Goal: Information Seeking & Learning: Learn about a topic

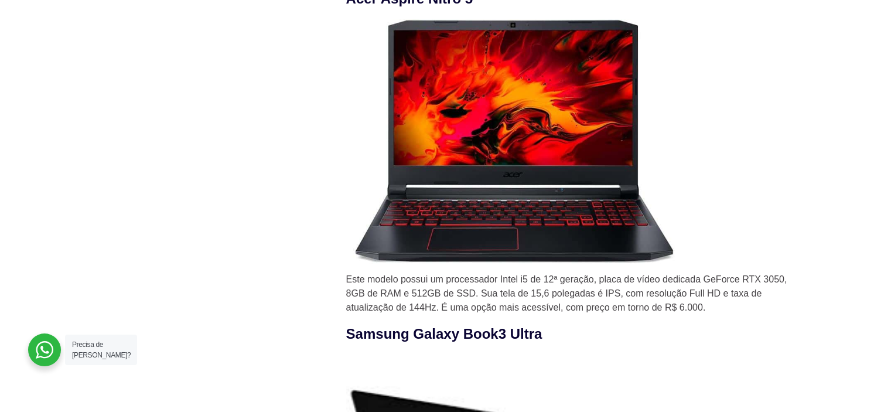
scroll to position [1504, 0]
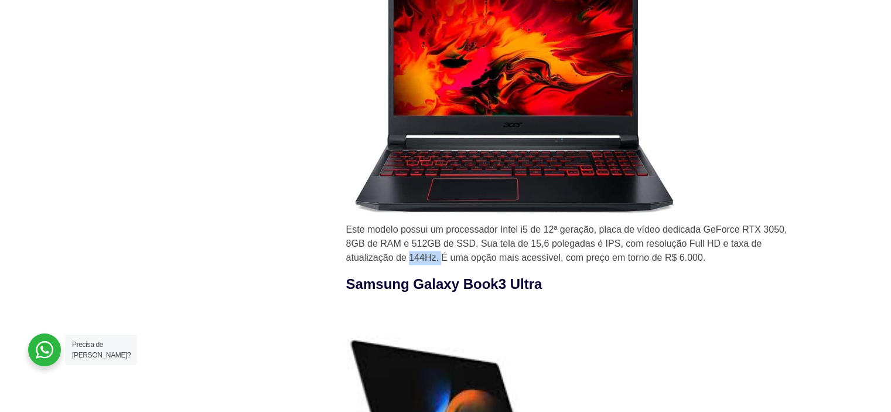
drag, startPoint x: 412, startPoint y: 260, endPoint x: 443, endPoint y: 262, distance: 31.7
click at [443, 262] on p "Este modelo possui um processador Intel i5 de 12ª geração, placa de vídeo dedic…" at bounding box center [568, 244] width 445 height 42
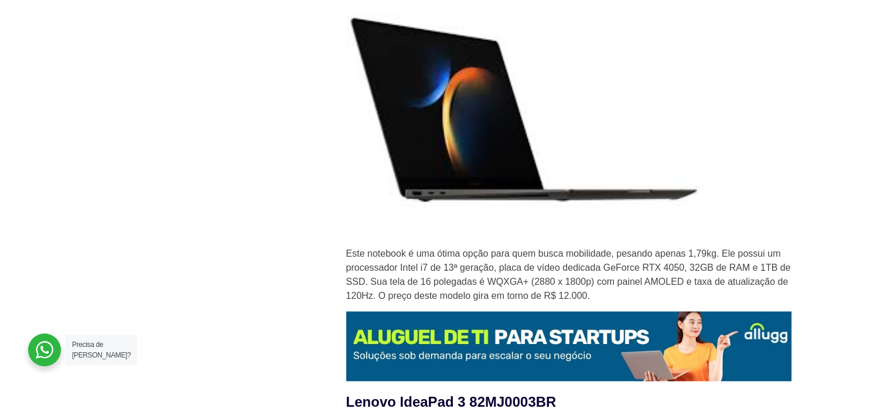
scroll to position [1855, 0]
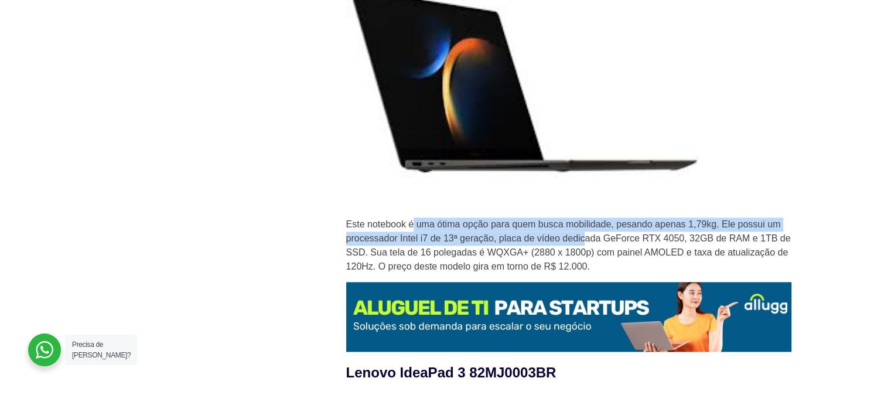
drag, startPoint x: 412, startPoint y: 225, endPoint x: 582, endPoint y: 235, distance: 170.1
click at [582, 235] on p "Este notebook é uma ótima opção para quem busca mobilidade, pesando apenas 1,79…" at bounding box center [568, 245] width 445 height 56
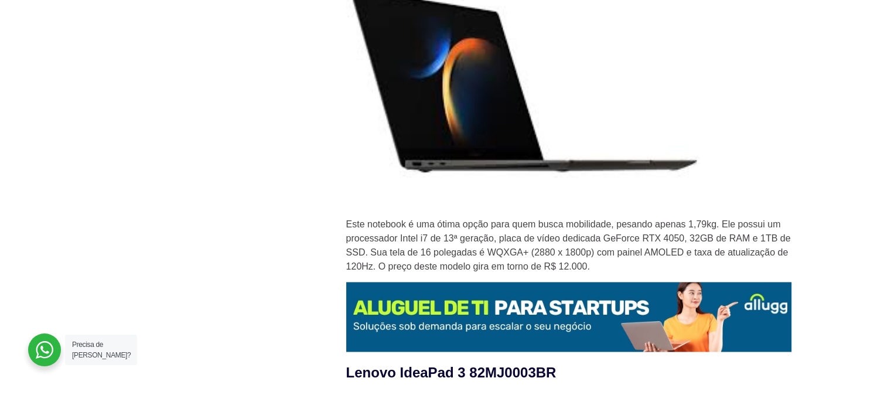
click at [509, 252] on p "Este notebook é uma ótima opção para quem busca mobilidade, pesando apenas 1,79…" at bounding box center [568, 245] width 445 height 56
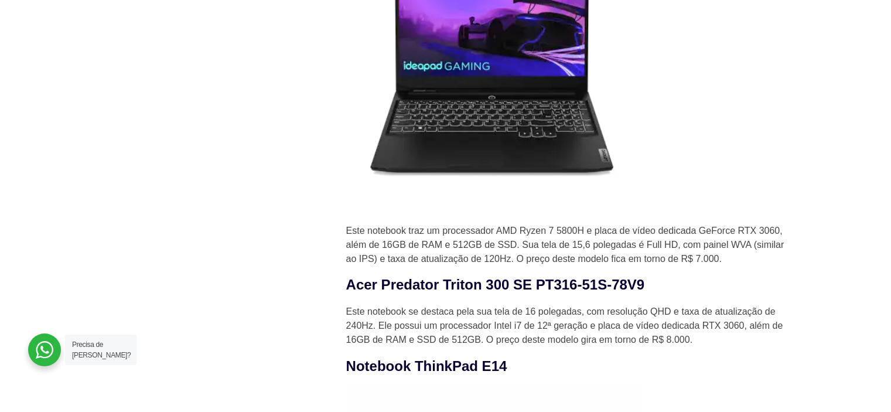
scroll to position [2265, 0]
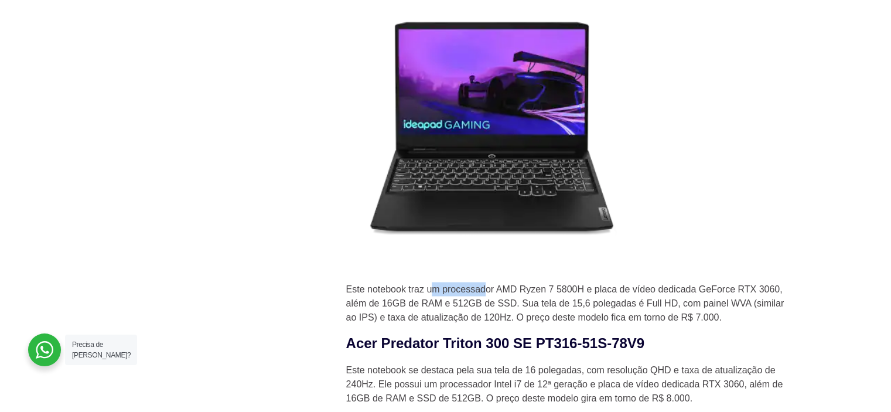
drag, startPoint x: 429, startPoint y: 283, endPoint x: 487, endPoint y: 282, distance: 58.0
click at [487, 282] on div "Quando se trata de trabalhar com o AutoCad, um dos softwares de design mais pop…" at bounding box center [568, 45] width 445 height 3827
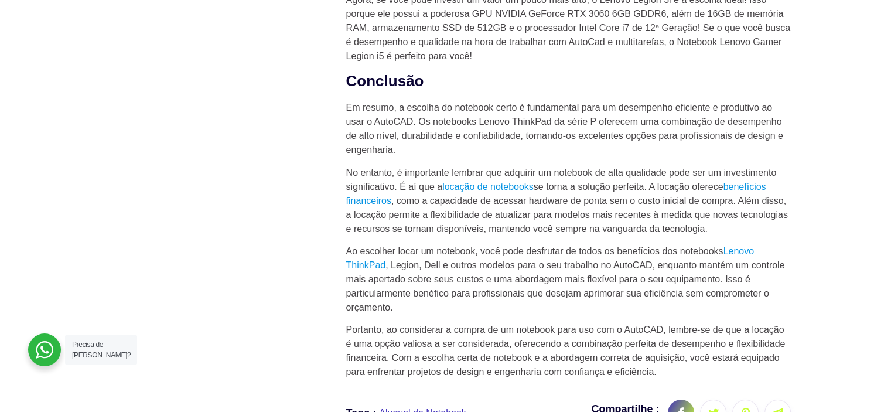
scroll to position [3846, 0]
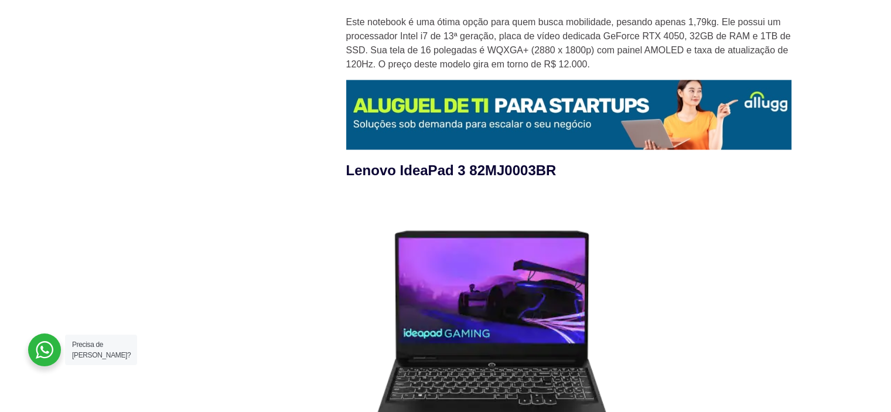
scroll to position [2108, 0]
